Goal: Task Accomplishment & Management: Use online tool/utility

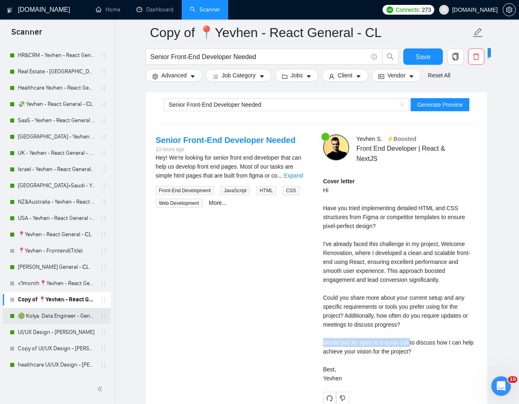
scroll to position [184, 0]
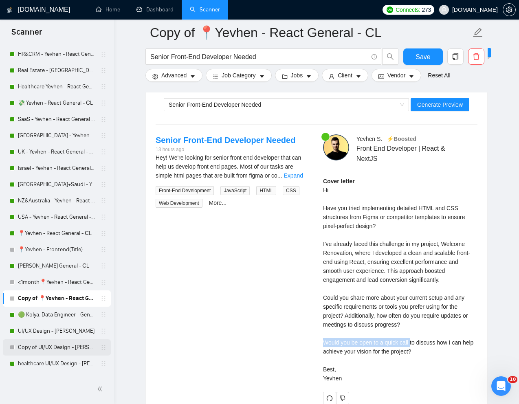
click at [59, 347] on link "Copy of UI/UX Design - [PERSON_NAME]" at bounding box center [56, 347] width 77 height 16
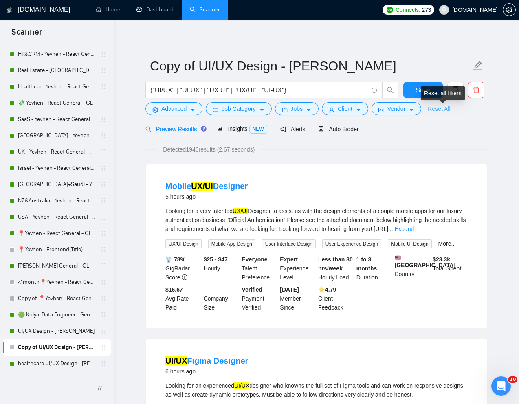
click at [445, 105] on link "Reset All" at bounding box center [438, 108] width 22 height 9
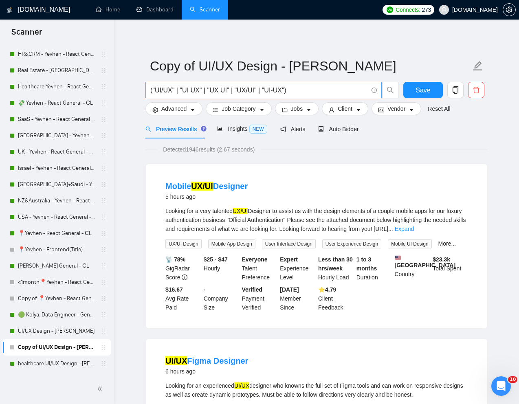
click at [262, 91] on input "("UI/UX" | "UI UX" | "UX UI" | "UX/UI" | "UI-UX")" at bounding box center [258, 90] width 217 height 10
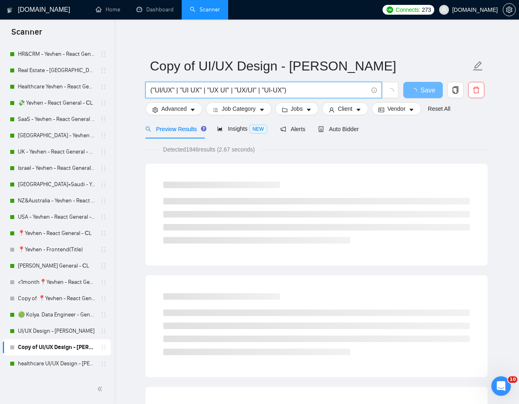
paste input "UX Designer (Real Estate Platform) – Full UX Flow & Wireframes for Mobile App"
click at [236, 91] on input "UX Designer (Real Estate Platform) – Full UX Flow & Wireframes for Mobile App" at bounding box center [258, 90] width 217 height 10
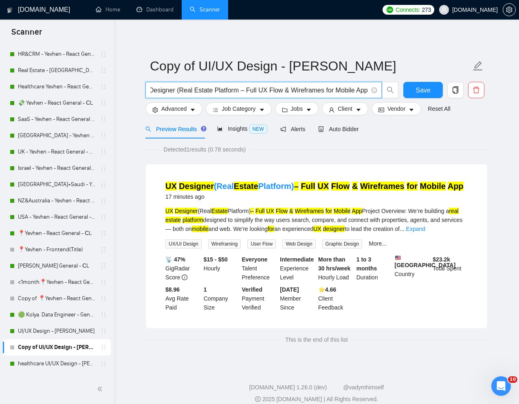
click at [177, 90] on input "UX Designer (Real Estate Platform – Full UX Flow & Wireframes for Mobile App" at bounding box center [258, 90] width 217 height 10
type input "UX Designer (Real Estate Platform – Full UX Flow & Wireframes for Mobile App"
click at [344, 128] on span "Auto Bidder" at bounding box center [338, 129] width 40 height 7
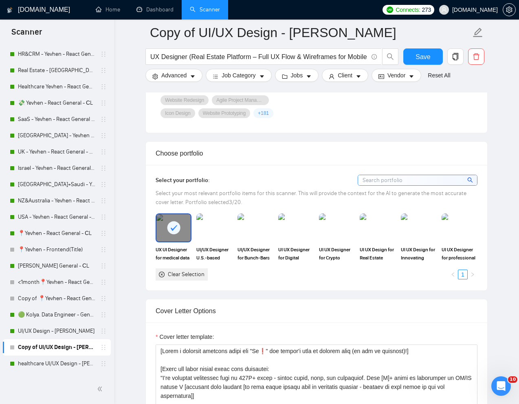
scroll to position [707, 0]
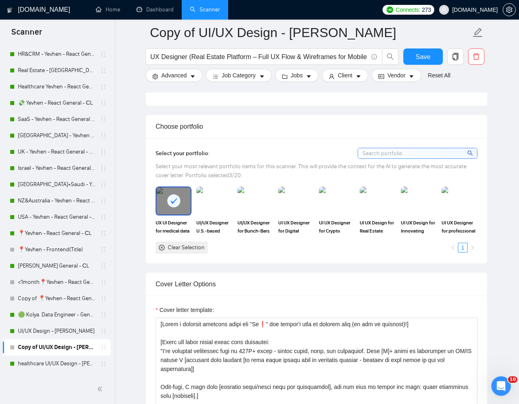
click at [175, 209] on div at bounding box center [173, 200] width 34 height 27
click at [376, 212] on img at bounding box center [377, 200] width 34 height 27
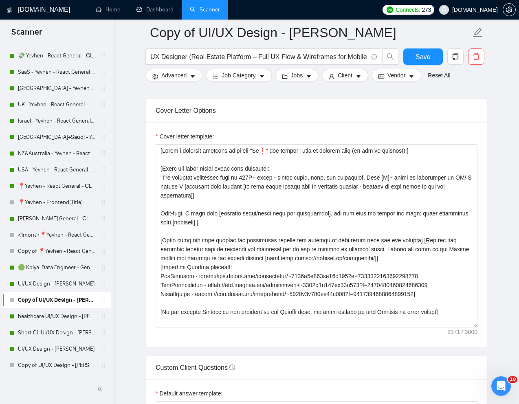
scroll to position [233, 0]
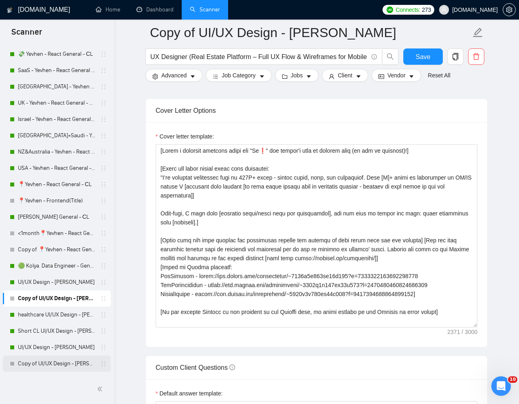
click at [46, 364] on link "Copy of UI/UX Design - [PERSON_NAME]" at bounding box center [56, 363] width 77 height 16
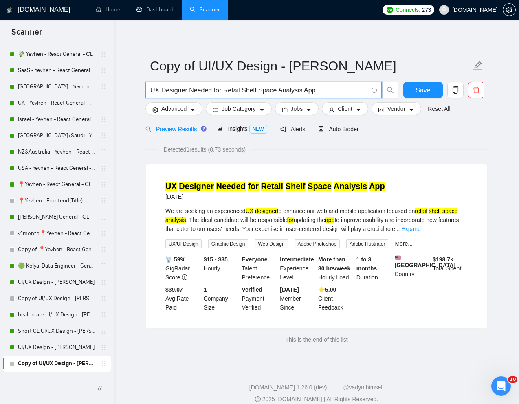
click at [257, 91] on input "UX Designer Needed for Retail Shelf Space Analysis App" at bounding box center [258, 90] width 217 height 10
paste input "(Real Estate Platform) – Full UX Flow & Wireframes for Mobile"
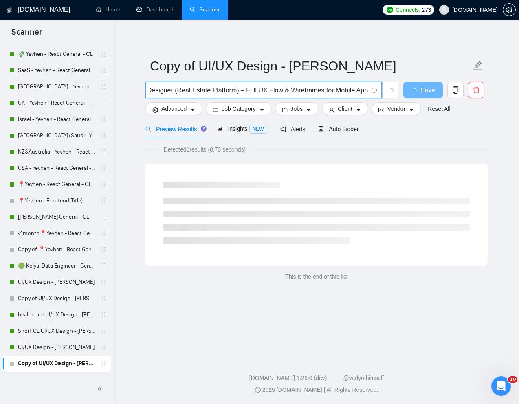
click at [237, 90] on input "UX Designer (Real Estate Platform) – Full UX Flow & Wireframes for Mobile App" at bounding box center [258, 90] width 217 height 10
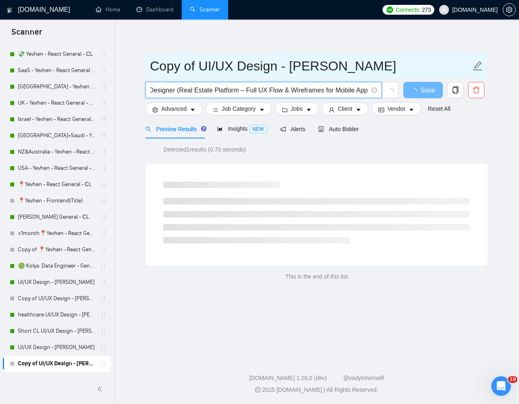
scroll to position [0, 13]
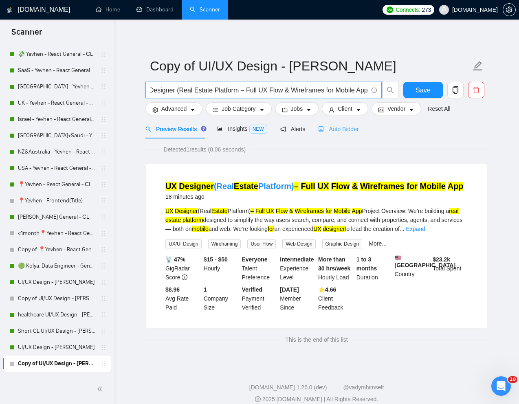
type input "UX Designer (Real Estate Platform – Full UX Flow & Wireframes for Mobile App"
click at [349, 129] on span "Auto Bidder" at bounding box center [338, 129] width 40 height 7
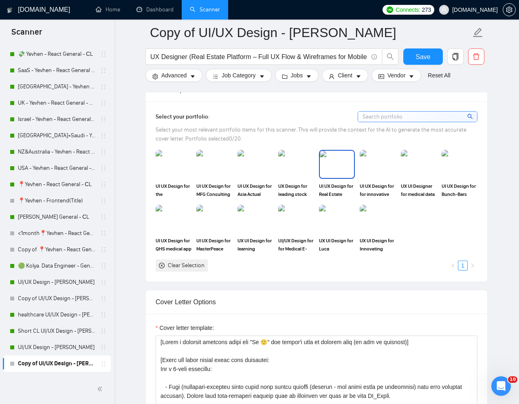
click at [340, 175] on img at bounding box center [337, 164] width 34 height 27
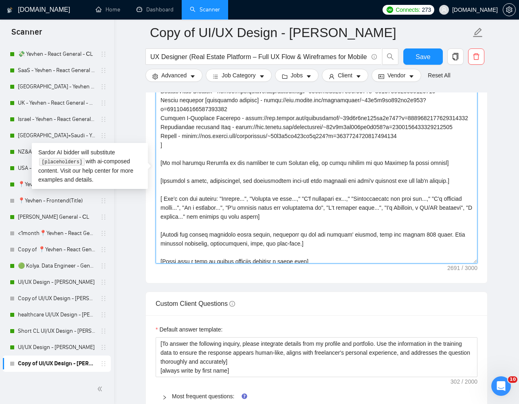
scroll to position [213, 0]
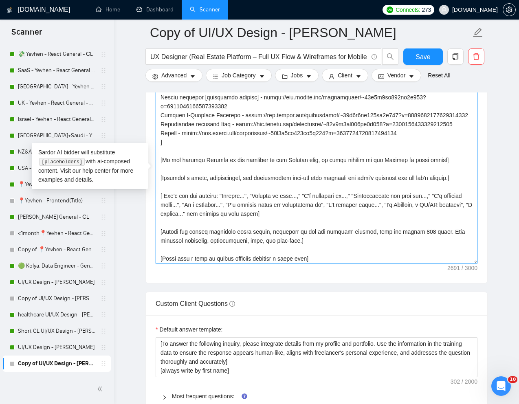
drag, startPoint x: 160, startPoint y: 221, endPoint x: 430, endPoint y: 139, distance: 282.4
click at [430, 139] on textarea "Cover letter template:" at bounding box center [316, 171] width 322 height 183
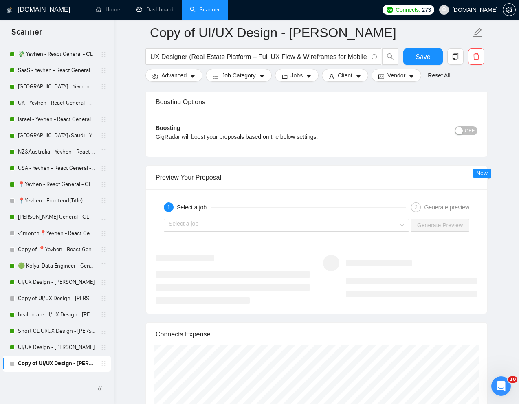
scroll to position [1552, 0]
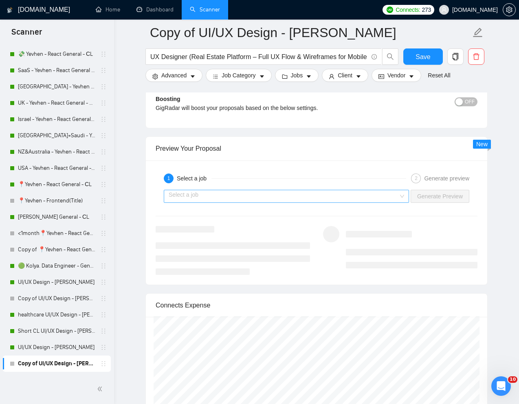
type textarea "[Write a personal greeting using the "Hi 🙂" and client's name or company name (…"
click at [385, 196] on input "search" at bounding box center [284, 196] width 230 height 12
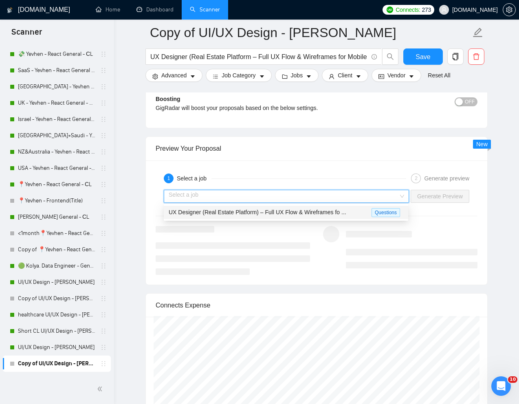
click at [328, 215] on span "UX Designer (Real Estate Platform) – Full UX Flow & Wireframes fo ..." at bounding box center [257, 212] width 177 height 7
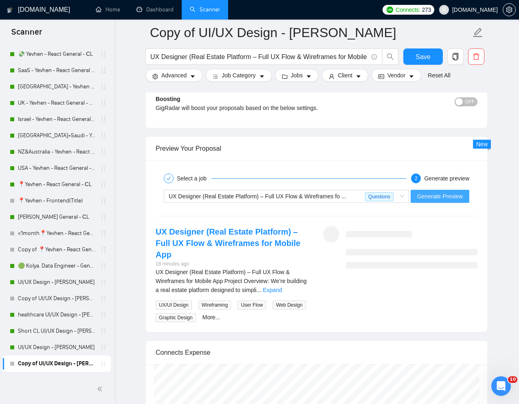
click at [453, 195] on span "Generate Preview" at bounding box center [440, 196] width 46 height 9
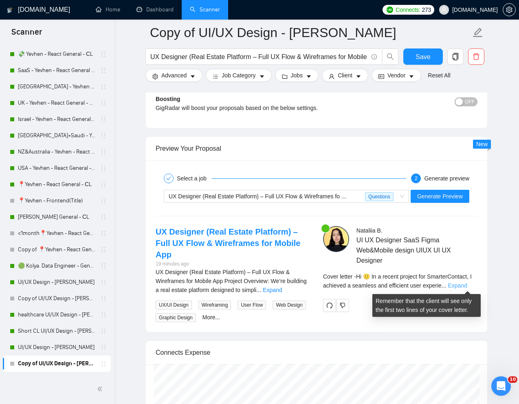
click at [466, 286] on link "Expand" at bounding box center [456, 285] width 19 height 7
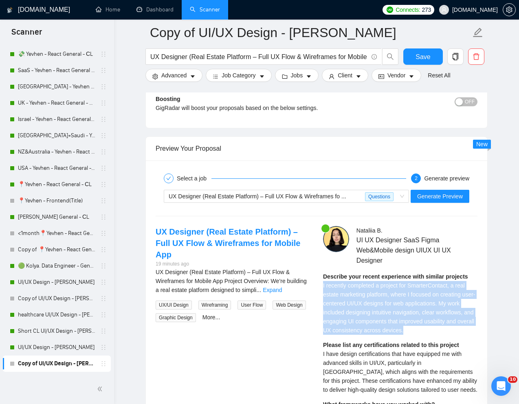
drag, startPoint x: 322, startPoint y: 286, endPoint x: 464, endPoint y: 331, distance: 148.4
click at [464, 331] on div "Describe your recent experience with similar projects I recently completed a pr…" at bounding box center [400, 303] width 154 height 63
copy span "I recently completed a project for SmarterContact, a real estate marketing plat…"
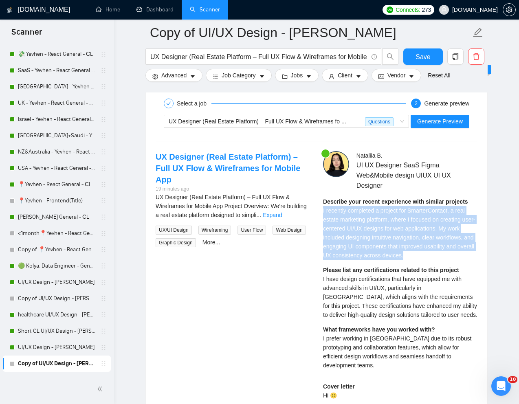
scroll to position [1627, 0]
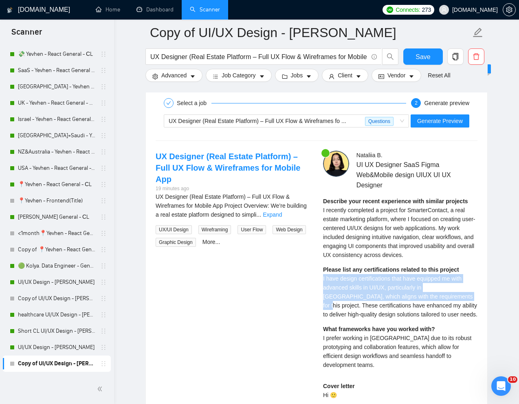
drag, startPoint x: 323, startPoint y: 281, endPoint x: 438, endPoint y: 295, distance: 116.1
click at [438, 295] on span "I have design certifications that have equipped me with advanced skills in UI/U…" at bounding box center [400, 296] width 154 height 42
copy span "I have design certifications that have equipped me with advanced skills in UI/U…"
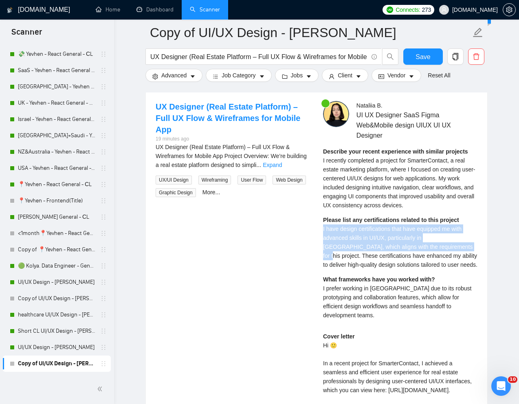
scroll to position [1687, 0]
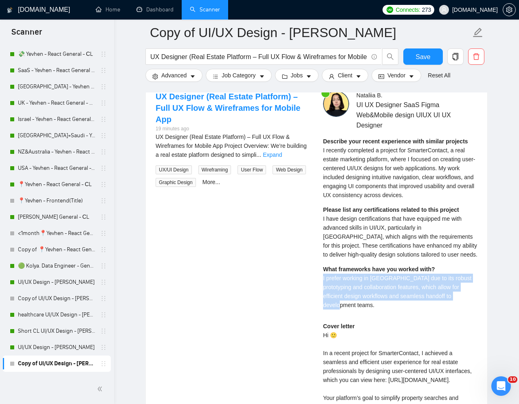
drag, startPoint x: 321, startPoint y: 280, endPoint x: 474, endPoint y: 297, distance: 153.5
click at [474, 297] on div "Nataliia B . UI UX Designer SaaS Figma Web&Mobile design UIUX UI UX Designer De…" at bounding box center [399, 316] width 167 height 450
copy span "I prefer working in Figma due to its robust prototyping and collaboration featu…"
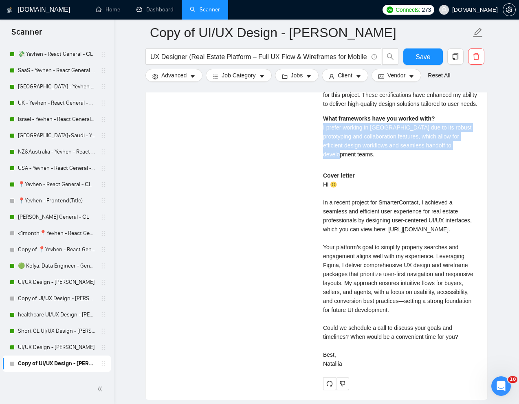
scroll to position [1839, 0]
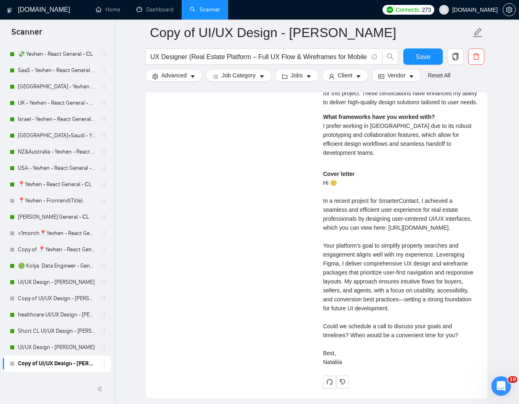
click at [365, 360] on div "Cover letter Hi 🙂 In a recent project for SmarterContact, I achieved a seamless…" at bounding box center [400, 267] width 154 height 197
drag, startPoint x: 346, startPoint y: 370, endPoint x: 321, endPoint y: 340, distance: 39.6
click at [321, 340] on div "Nataliia B . UI UX Designer SaaS Figma Web&Mobile design UIUX UI UX Designer De…" at bounding box center [399, 164] width 167 height 450
click at [332, 293] on div "Cover letter Hi 🙂 In a recent project for SmarterContact, I achieved a seamless…" at bounding box center [400, 267] width 154 height 197
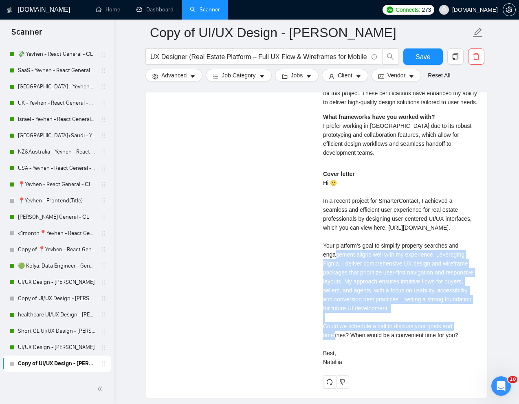
drag, startPoint x: 325, startPoint y: 254, endPoint x: 442, endPoint y: 313, distance: 131.8
click at [442, 313] on div "Cover letter Hi 🙂 In a recent project for SmarterContact, I achieved a seamless…" at bounding box center [400, 267] width 154 height 197
copy div "ur platform’s goal to simplify property searches and engagement aligns well wit…"
drag, startPoint x: 319, startPoint y: 336, endPoint x: 349, endPoint y: 368, distance: 43.5
click at [349, 368] on div "Nataliia B . UI UX Designer SaaS Figma Web&Mobile design UIUX UI UX Designer De…" at bounding box center [399, 164] width 167 height 450
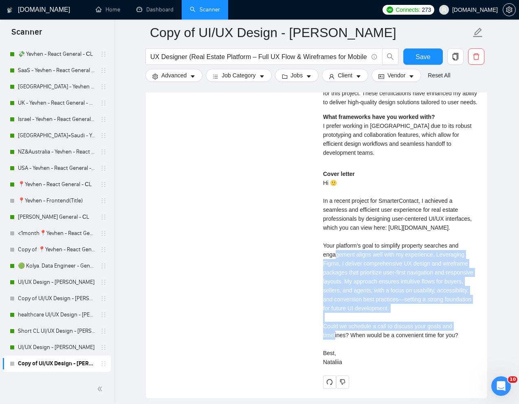
copy div "ould we schedule a call to discuss your goals and timelines? When would be a co…"
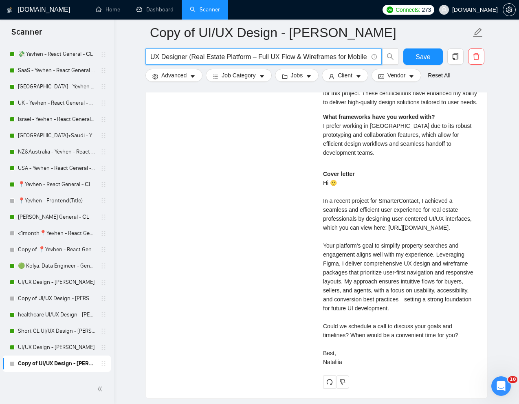
click at [241, 59] on input "UX Designer (Real Estate Platform – Full UX Flow & Wireframes for Mobile App" at bounding box center [258, 57] width 217 height 10
paste input "I Product Designer for AI Finance Application Redesign"
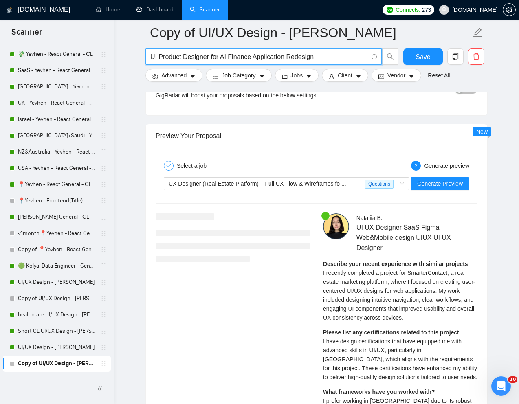
scroll to position [1523, 0]
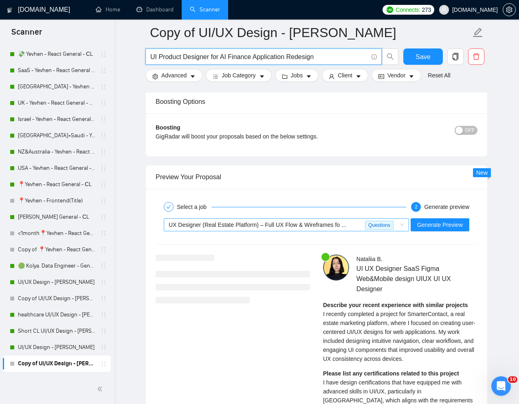
click at [277, 227] on span "UX Designer (Real Estate Platform) – Full UX Flow & Wireframes fo ..." at bounding box center [257, 224] width 177 height 7
type input "UI Product Designer for AI Finance Application Redesign"
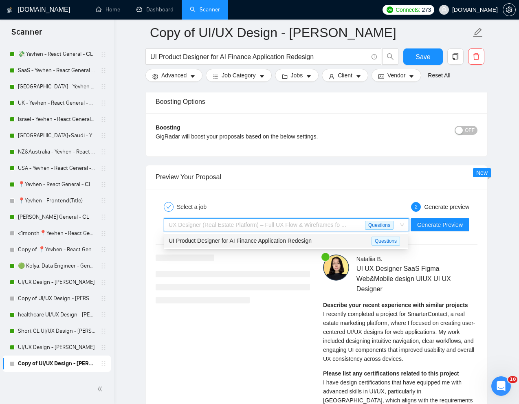
click at [252, 241] on span "UI Product Designer for AI Finance Application Redesign" at bounding box center [240, 240] width 143 height 7
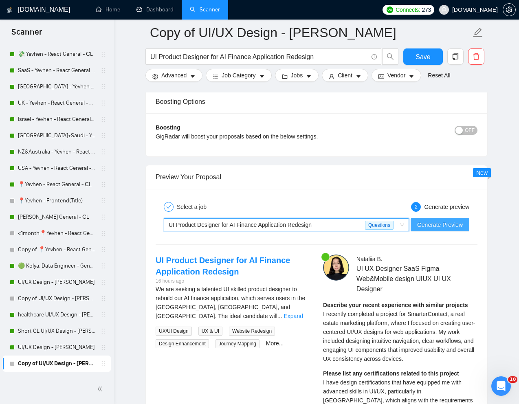
click at [423, 221] on span "Generate Preview" at bounding box center [440, 224] width 46 height 9
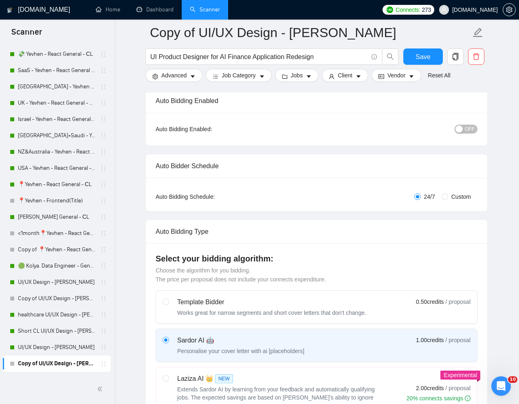
scroll to position [0, 0]
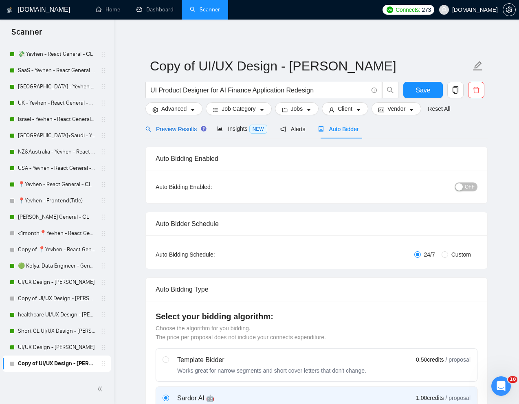
click at [167, 130] on span "Preview Results" at bounding box center [174, 129] width 59 height 7
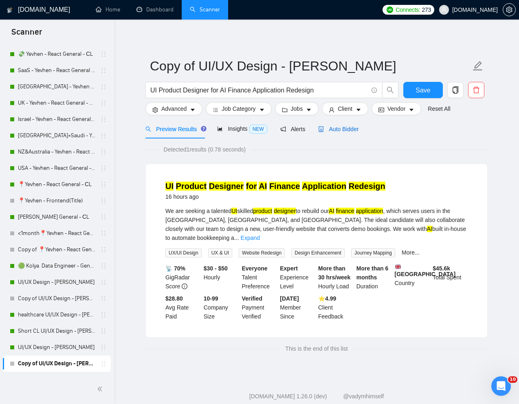
click at [345, 130] on span "Auto Bidder" at bounding box center [338, 129] width 40 height 7
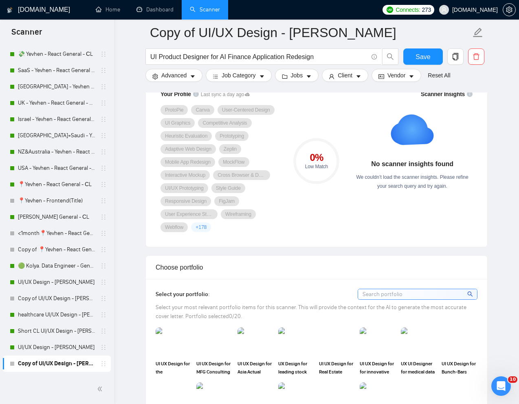
scroll to position [668, 0]
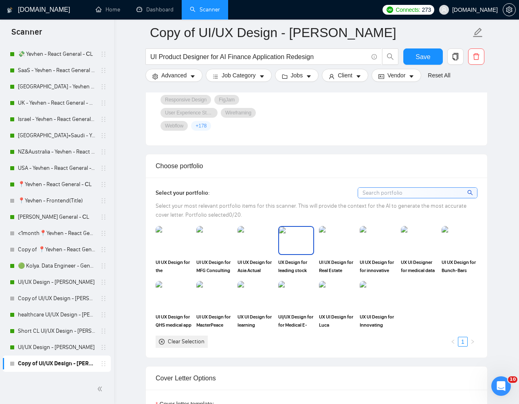
click at [311, 232] on img at bounding box center [296, 240] width 34 height 27
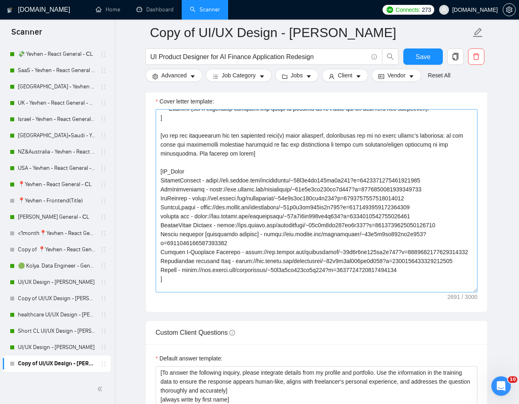
scroll to position [120, 0]
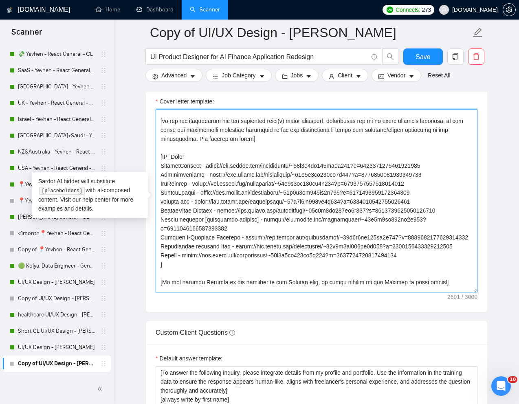
drag, startPoint x: 159, startPoint y: 167, endPoint x: 473, endPoint y: 256, distance: 326.1
click at [473, 256] on textarea "Cover letter template:" at bounding box center [316, 200] width 322 height 183
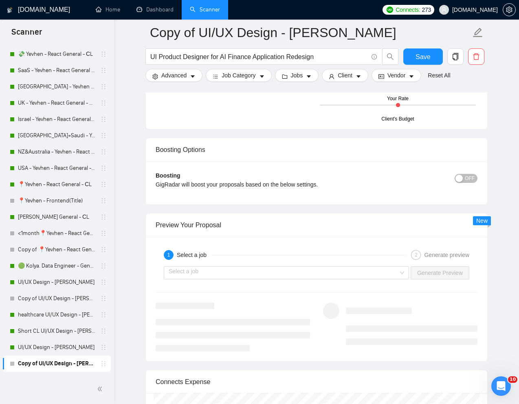
scroll to position [1498, 0]
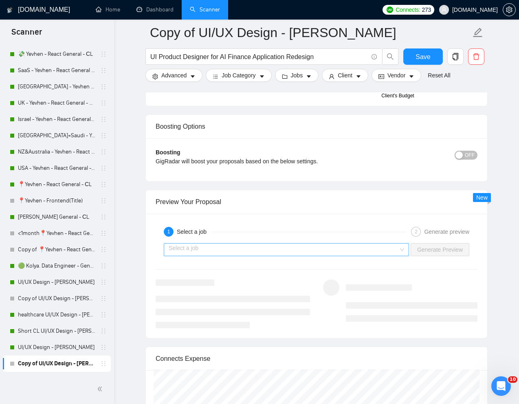
type textarea "[Write a personal greeting using the "Hi 🙂" and client's name or company name (…"
click at [383, 250] on input "search" at bounding box center [284, 249] width 230 height 12
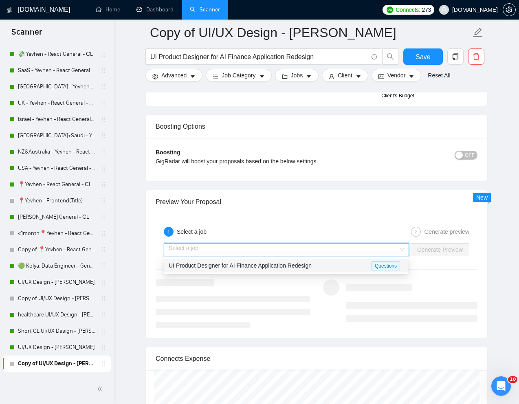
click at [320, 265] on div "UI Product Designer for AI Finance Application Redesign" at bounding box center [270, 265] width 203 height 9
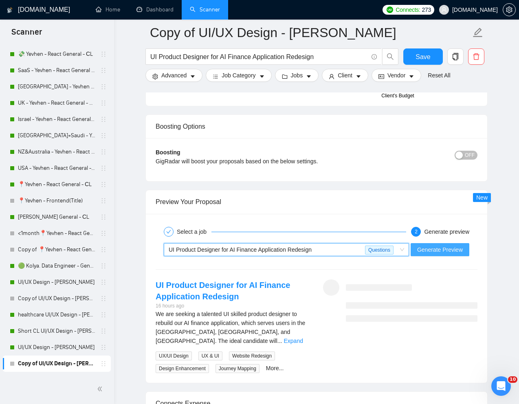
click at [444, 245] on span "Generate Preview" at bounding box center [440, 249] width 46 height 9
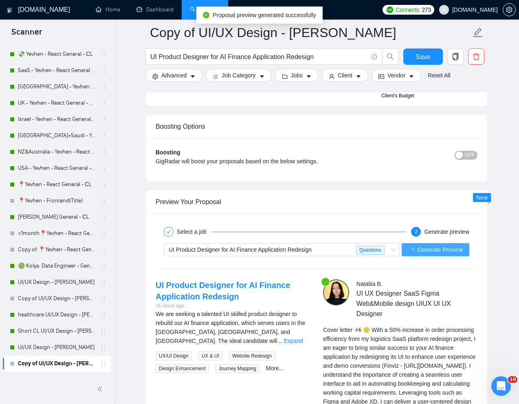
scroll to position [152, 0]
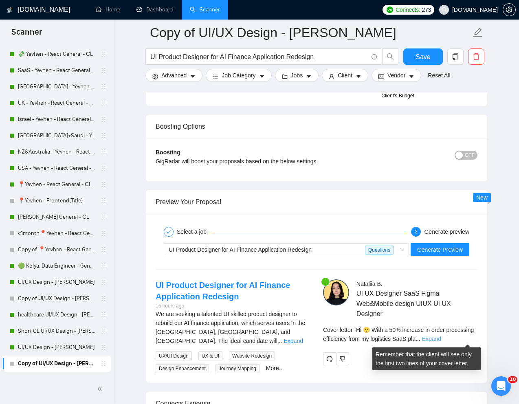
click at [441, 336] on link "Expand" at bounding box center [431, 338] width 19 height 7
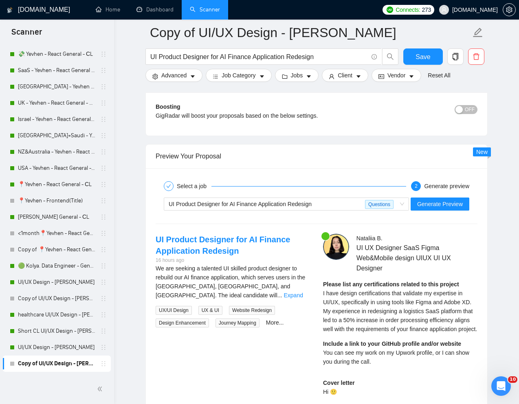
scroll to position [1546, 0]
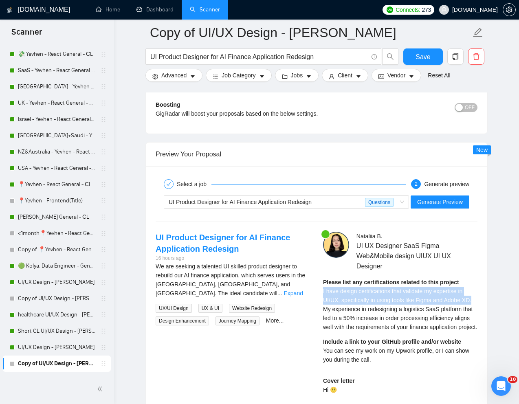
drag, startPoint x: 321, startPoint y: 293, endPoint x: 480, endPoint y: 301, distance: 159.4
copy span "I have design certifications that validate my expertise in UI/UX, specifically …"
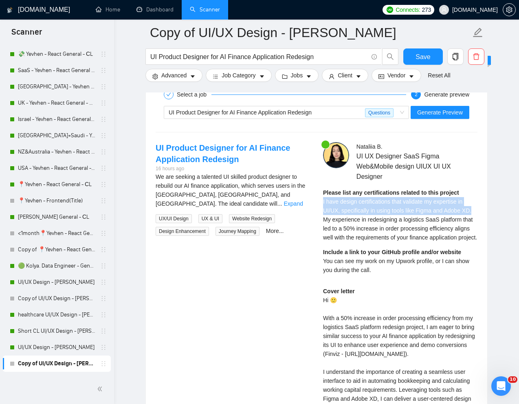
scroll to position [1636, 0]
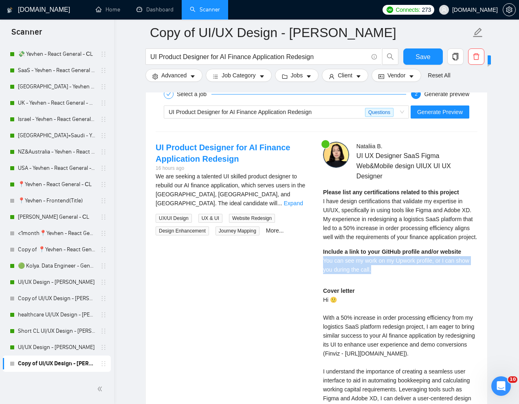
drag, startPoint x: 379, startPoint y: 278, endPoint x: 321, endPoint y: 272, distance: 57.7
click at [321, 272] on div "Nataliia B . UI UX Designer SaaS Figma Web&Mobile design UIUX UI UX Designer Pl…" at bounding box center [399, 332] width 167 height 381
copy span "You can see my work on my Upwork profile, or I can show you during the call."
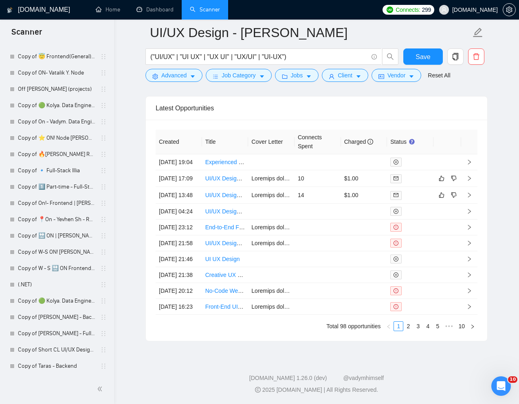
scroll to position [2118, 0]
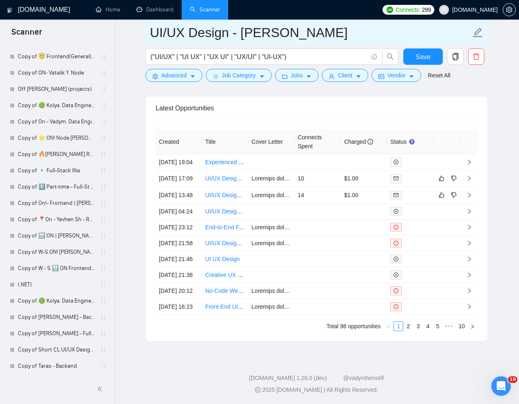
click at [35, 335] on link "Copy of [PERSON_NAME] - Full-Stack dev" at bounding box center [56, 333] width 77 height 16
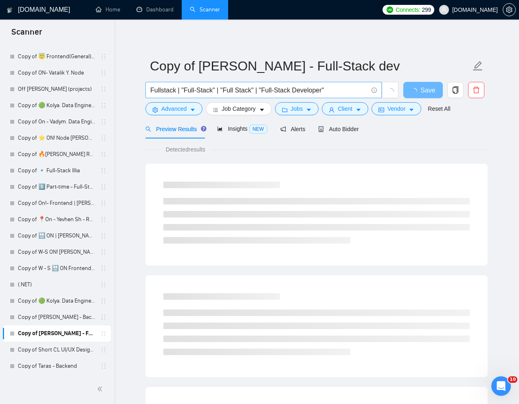
click at [293, 90] on input "Fullstack | "Full-Stack" | "Full Stack" | "Full-Stack Developer"" at bounding box center [258, 90] width 217 height 10
paste input "Upgrade and Architect a Group Video Chat Server"
type input "Upgrade and Architect a Group Video Chat Server"
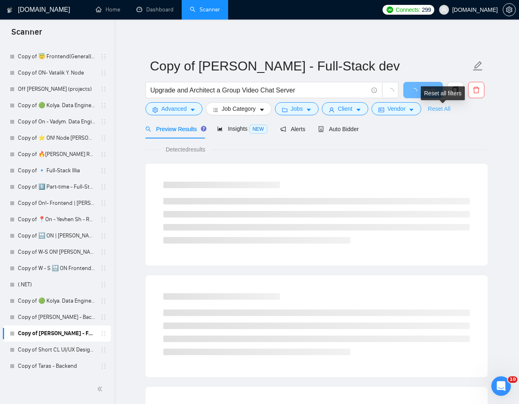
click at [444, 109] on link "Reset All" at bounding box center [438, 108] width 22 height 9
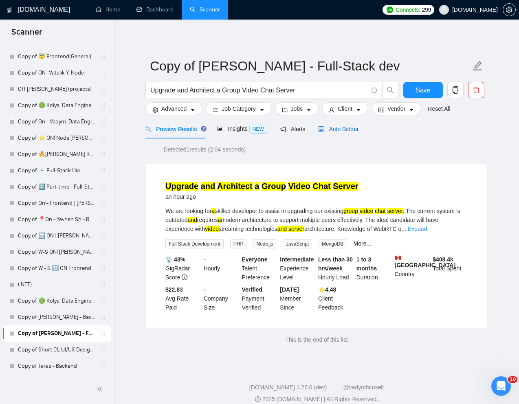
click at [344, 131] on span "Auto Bidder" at bounding box center [338, 129] width 40 height 7
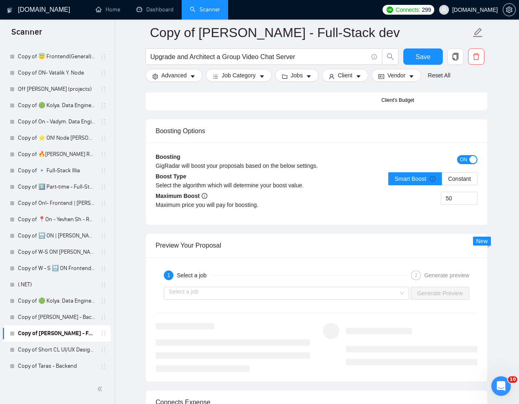
scroll to position [1451, 0]
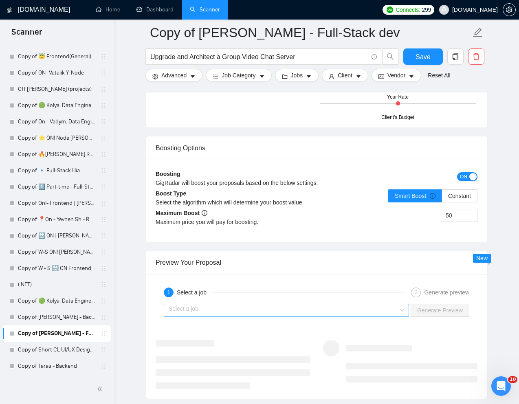
click at [349, 313] on input "search" at bounding box center [284, 310] width 230 height 12
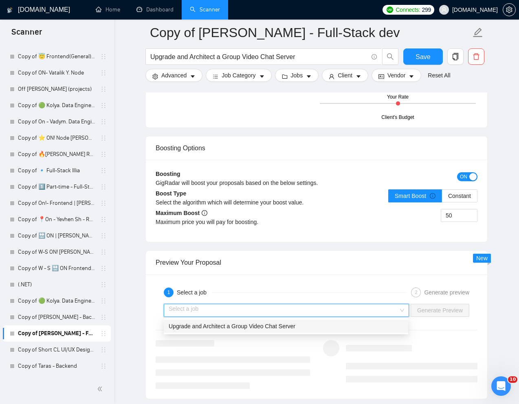
click at [294, 328] on span "Upgrade and Architect a Group Video Chat Server" at bounding box center [232, 326] width 127 height 7
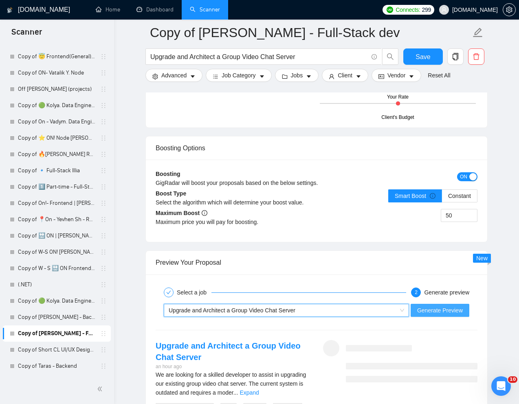
click at [429, 310] on span "Generate Preview" at bounding box center [440, 310] width 46 height 9
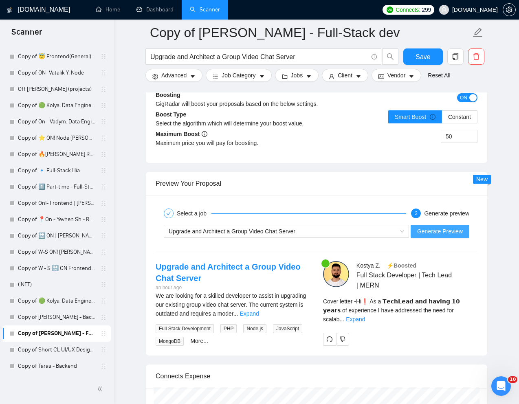
scroll to position [1545, 0]
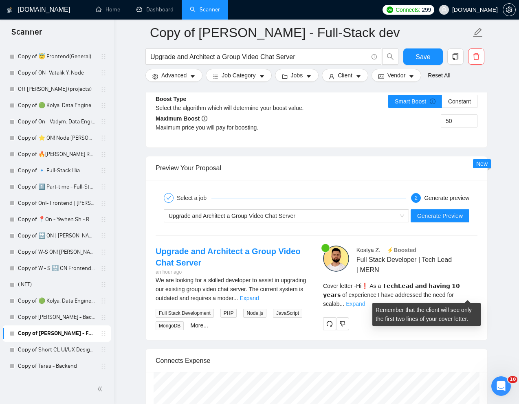
click at [365, 300] on link "Expand" at bounding box center [355, 303] width 19 height 7
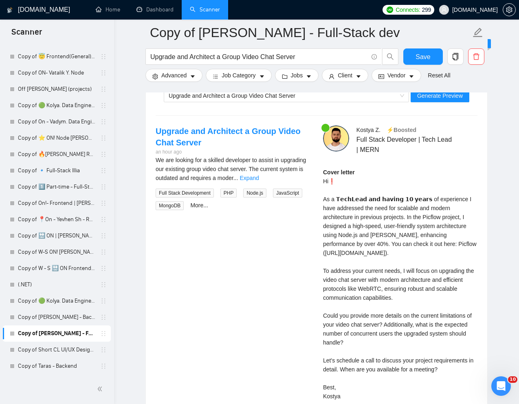
scroll to position [1667, 0]
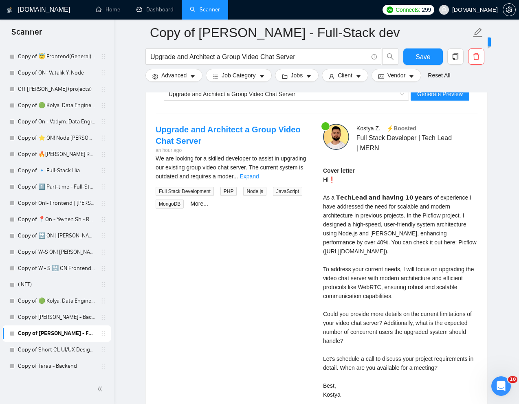
click at [382, 352] on div "Cover letter Hi❗ As a 𝗧𝗲𝗰𝗵𝗟𝗲𝗮𝗱 𝗮𝗻𝗱 𝗵𝗮𝘃𝗶𝗻𝗴 𝟭𝟬 𝘆𝗲𝗮𝗿𝘀 of experience I have address…" at bounding box center [400, 282] width 154 height 233
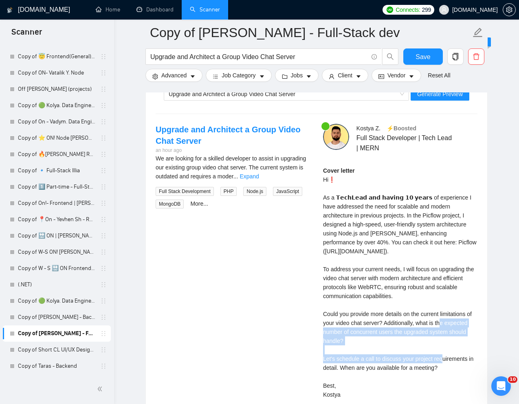
drag, startPoint x: 387, startPoint y: 352, endPoint x: 319, endPoint y: 328, distance: 71.8
click at [319, 328] on div "[PERSON_NAME] ⚡️Boosted Full Stack Developer | Tech Lead | MERN Cover letter" at bounding box center [399, 272] width 167 height 297
copy div "r? Additionally, what is the expected number of concurrent users the upgraded s…"
click at [326, 328] on div "Cover letter Hi❗ As a 𝗧𝗲𝗰𝗵𝗟𝗲𝗮𝗱 𝗮𝗻𝗱 𝗵𝗮𝘃𝗶𝗻𝗴 𝟭𝟬 𝘆𝗲𝗮𝗿𝘀 of experience I have address…" at bounding box center [400, 282] width 154 height 233
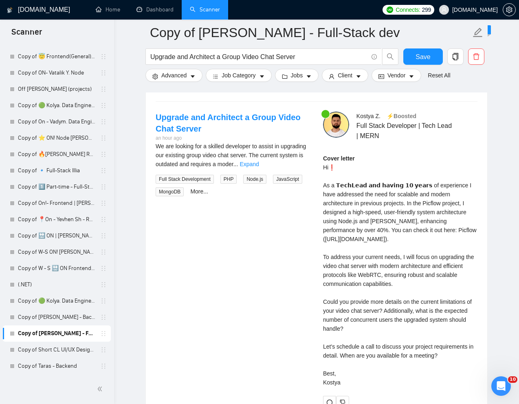
scroll to position [1688, 0]
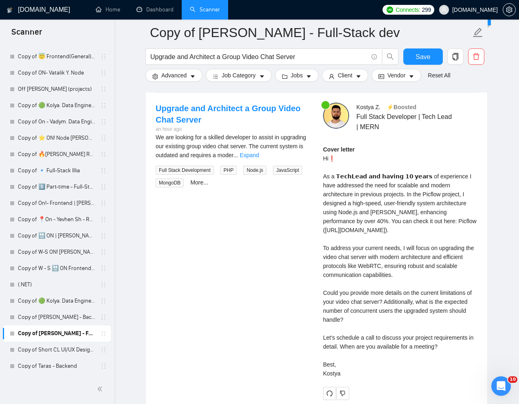
drag, startPoint x: 323, startPoint y: 322, endPoint x: 437, endPoint y: 391, distance: 132.9
click at [437, 383] on div "Cover letter Hi❗ As a 𝗧𝗲𝗰𝗵𝗟𝗲𝗮𝗱 𝗮𝗻𝗱 𝗵𝗮𝘃𝗶𝗻𝗴 𝟭𝟬 𝘆𝗲𝗮𝗿𝘀 of experience I have address…" at bounding box center [400, 264] width 154 height 239
copy div "etails on the current limitations of your video chat server? Additionally, what…"
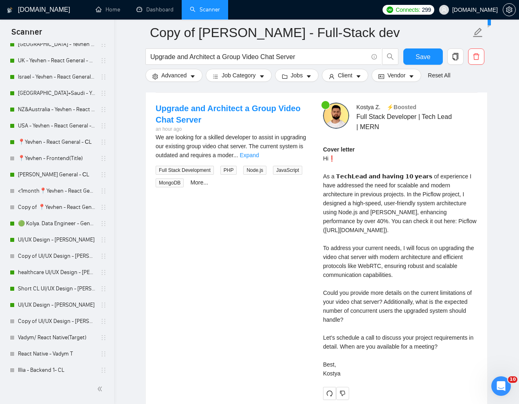
scroll to position [268, 0]
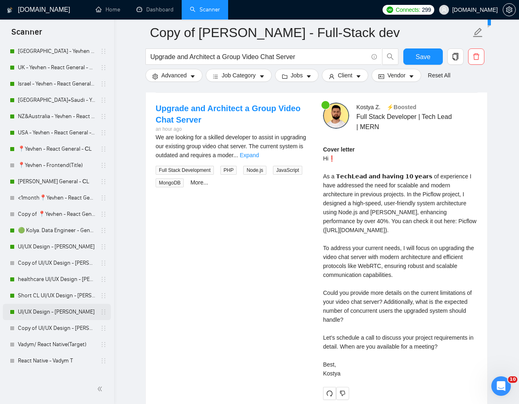
click at [39, 310] on link "UI/UX Design - [PERSON_NAME]" at bounding box center [56, 312] width 77 height 16
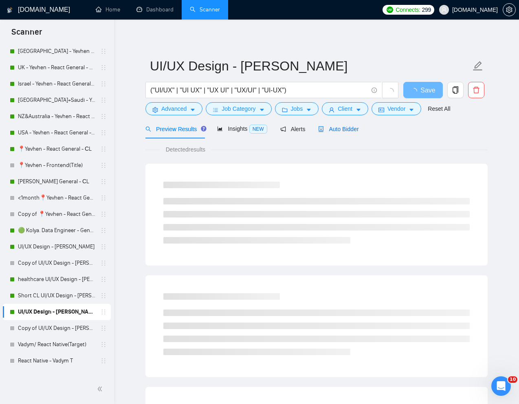
click at [351, 126] on span "Auto Bidder" at bounding box center [338, 129] width 40 height 7
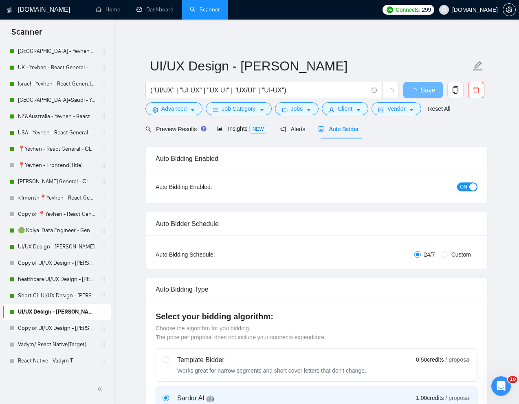
click at [464, 182] on span "ON" at bounding box center [463, 186] width 7 height 9
click at [420, 93] on span "Save" at bounding box center [422, 90] width 15 height 10
click at [173, 127] on span "Preview Results" at bounding box center [174, 129] width 59 height 7
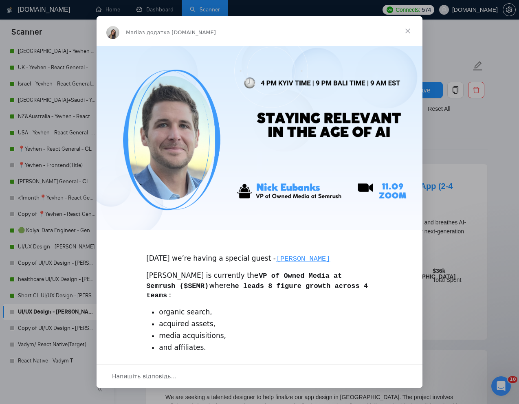
click at [405, 31] on span "Закрити" at bounding box center [407, 30] width 29 height 29
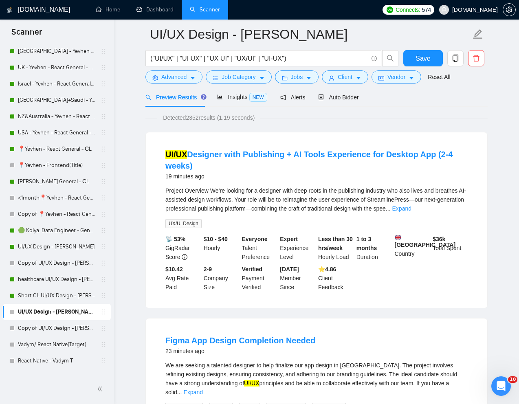
scroll to position [20, 0]
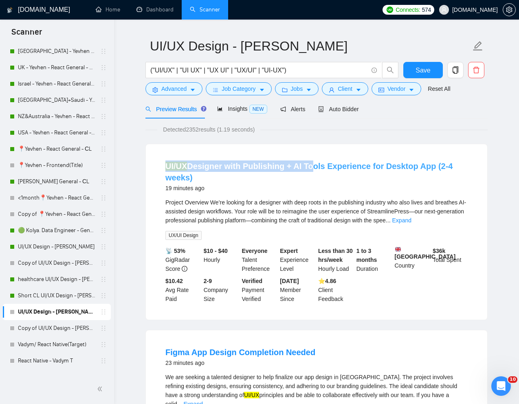
drag, startPoint x: 295, startPoint y: 155, endPoint x: 304, endPoint y: 169, distance: 16.4
click at [304, 169] on li "UI/UX Designer with Publishing + AI Tools Experience for Desktop App (2-4 weeks…" at bounding box center [316, 232] width 322 height 156
click at [318, 155] on li "UI/UX Designer with Publishing + AI Tools Experience for Desktop App (2-4 weeks…" at bounding box center [316, 232] width 322 height 156
drag, startPoint x: 318, startPoint y: 152, endPoint x: 318, endPoint y: 169, distance: 17.1
click at [318, 169] on div "UI/UX Designer with Publishing + AI Tools Experience for Desktop App (2-4 weeks…" at bounding box center [316, 231] width 341 height 175
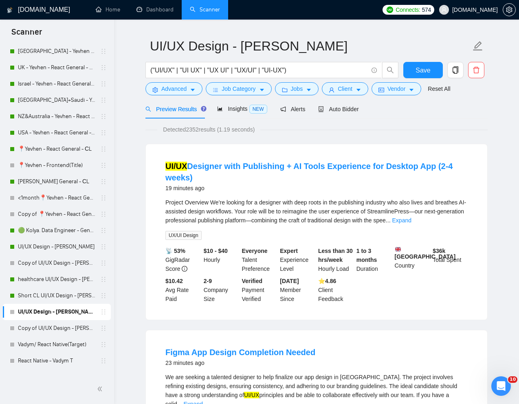
click at [312, 173] on h4 "UI/UX Designer with Publishing + AI Tools Experience for Desktop App (2-4 weeks)" at bounding box center [316, 171] width 302 height 23
click at [173, 90] on span "Advanced" at bounding box center [173, 88] width 25 height 9
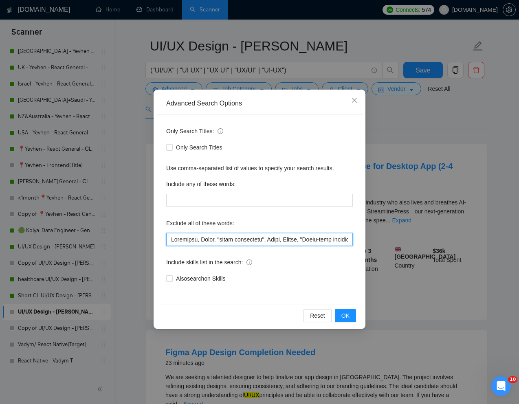
click at [168, 242] on input "text" at bounding box center [259, 239] width 186 height 13
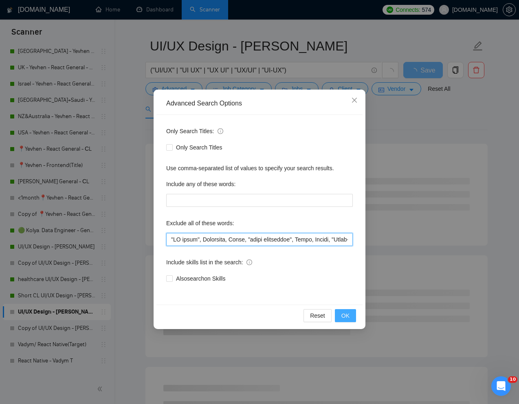
type input ""LO ipsum", Dolorsita, Conse, "adipi elitseddoe", Tempo, Incidi, "Utlab-etdo ma…"
click at [349, 315] on button "OK" at bounding box center [345, 315] width 21 height 13
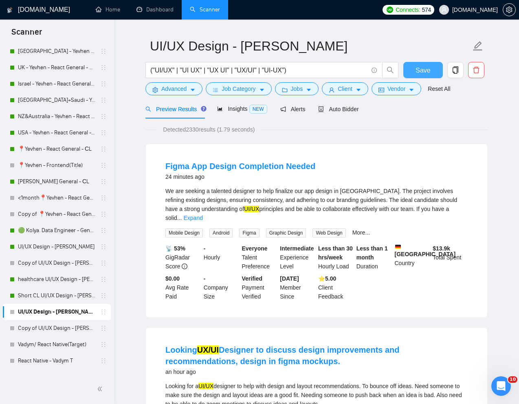
click at [414, 73] on button "Save" at bounding box center [422, 70] width 39 height 16
click at [346, 92] on span "Client" at bounding box center [344, 88] width 15 height 9
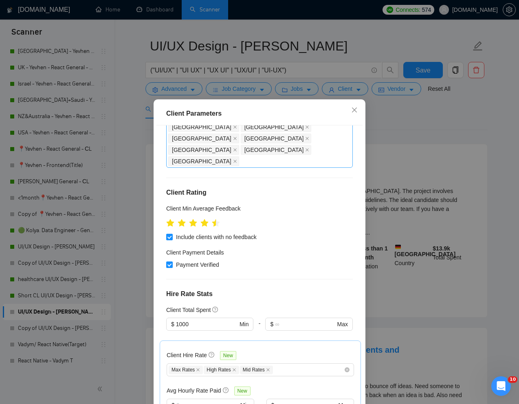
scroll to position [224, 0]
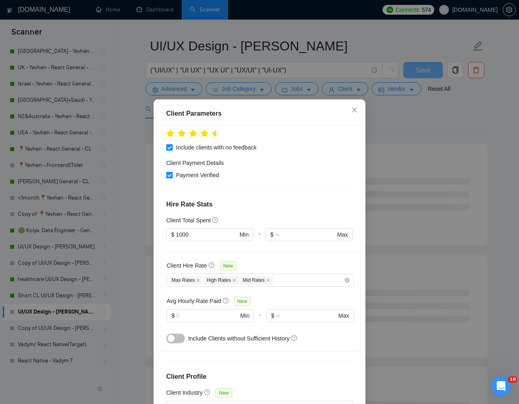
scroll to position [40, 0]
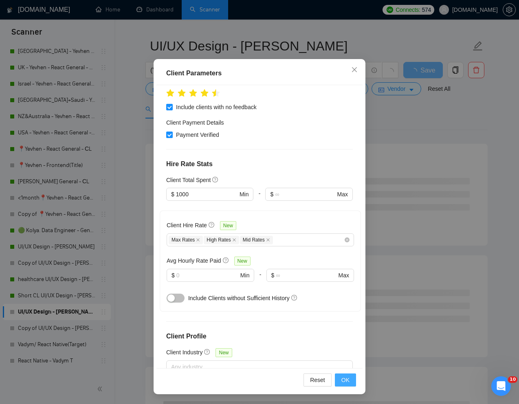
click at [339, 377] on button "OK" at bounding box center [345, 379] width 21 height 13
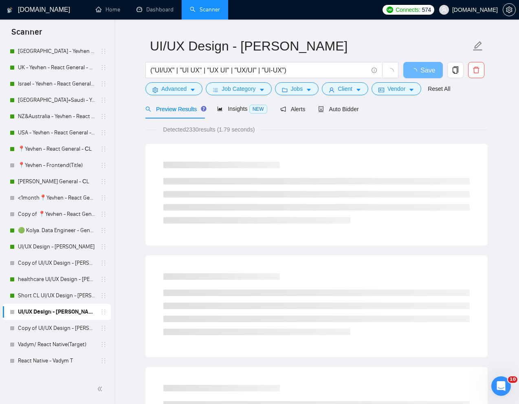
scroll to position [0, 0]
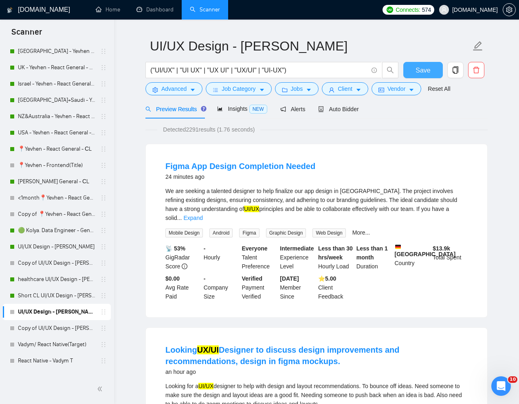
click at [430, 68] on button "Save" at bounding box center [422, 70] width 39 height 16
click at [341, 107] on span "Auto Bidder" at bounding box center [338, 109] width 40 height 7
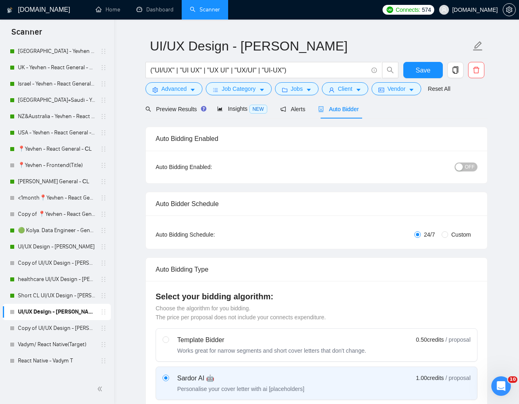
click at [466, 166] on span "OFF" at bounding box center [469, 166] width 10 height 9
click at [423, 69] on span "Save" at bounding box center [422, 70] width 15 height 10
click at [50, 245] on link "UI/UX Design - [PERSON_NAME]" at bounding box center [56, 247] width 77 height 16
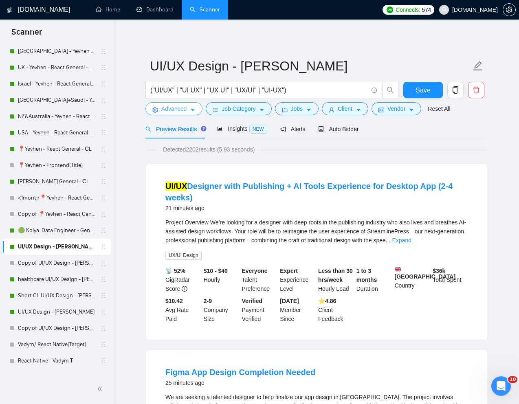
click at [174, 107] on span "Advanced" at bounding box center [173, 108] width 25 height 9
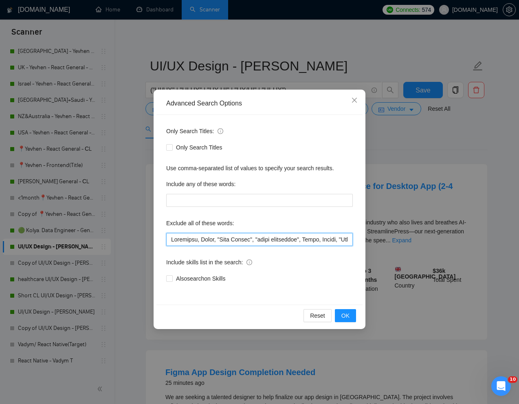
click at [172, 237] on input "text" at bounding box center [259, 239] width 186 height 13
type input ""LO Ipsum", Dolorsita, Conse, "Adip Elitse", "doeiu temporinci", Utlab, Etdolo,…"
click at [350, 316] on button "OK" at bounding box center [345, 315] width 21 height 13
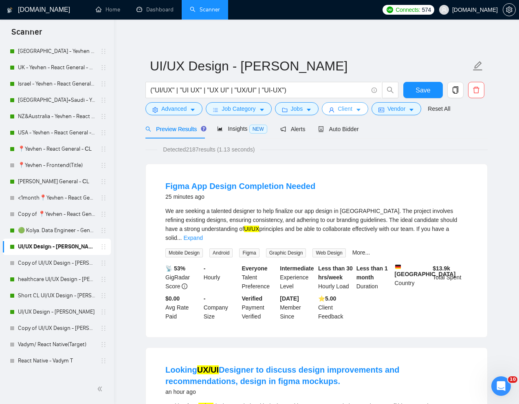
click at [344, 107] on span "Client" at bounding box center [344, 108] width 15 height 9
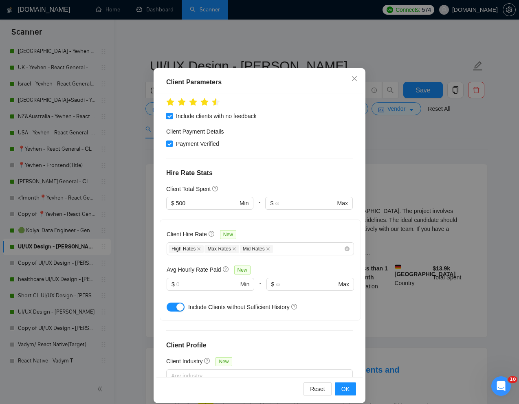
scroll to position [40, 0]
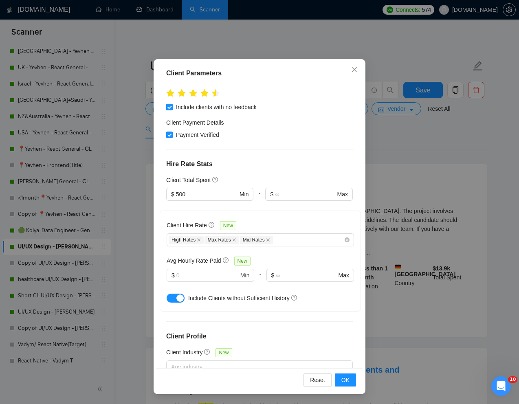
click at [172, 293] on button "button" at bounding box center [175, 297] width 18 height 9
click at [350, 378] on button "OK" at bounding box center [345, 379] width 21 height 13
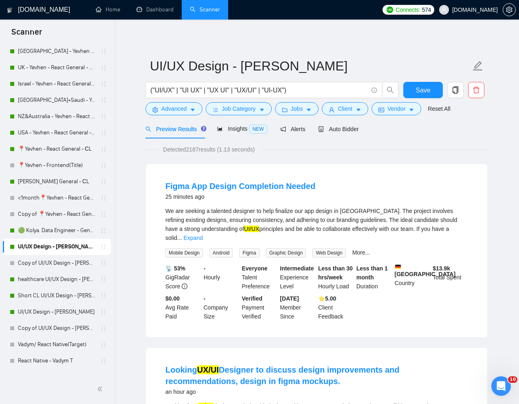
scroll to position [0, 0]
click at [422, 87] on span "Save" at bounding box center [422, 90] width 15 height 10
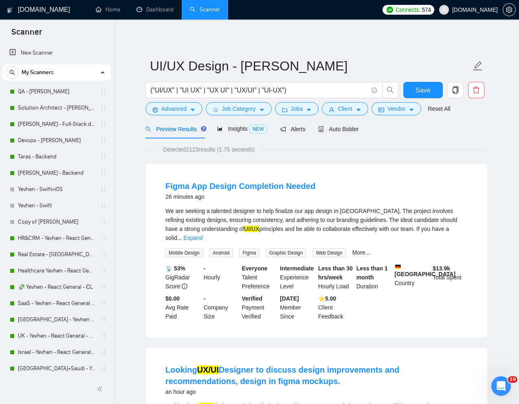
click at [473, 148] on div "Detected 2123 results (1.75 seconds)" at bounding box center [316, 149] width 342 height 9
